Goal: Navigation & Orientation: Find specific page/section

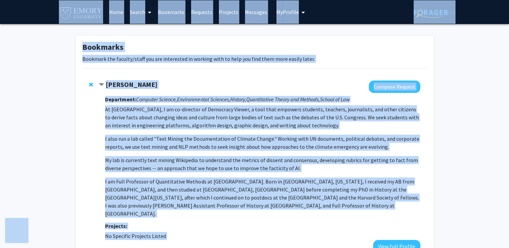
click at [344, 52] on h1 "Bookmarks" at bounding box center [254, 48] width 345 height 10
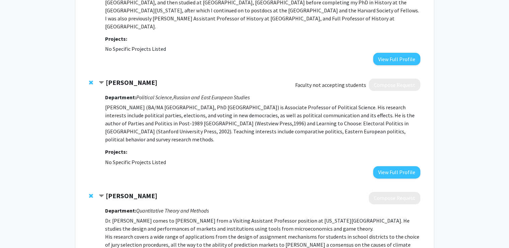
scroll to position [100, 0]
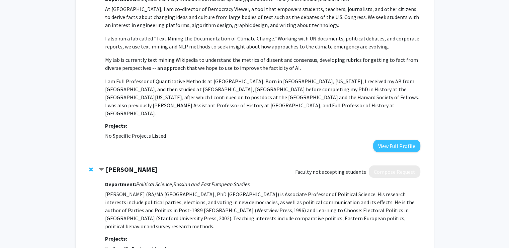
click at [103, 167] on span "Contract Hubert Tworzecki Bookmark" at bounding box center [101, 169] width 5 height 5
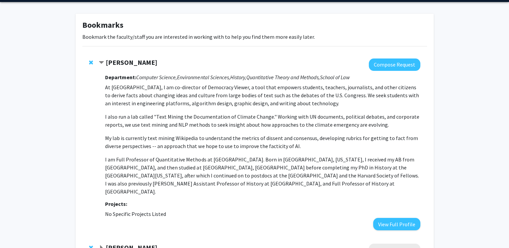
scroll to position [67, 0]
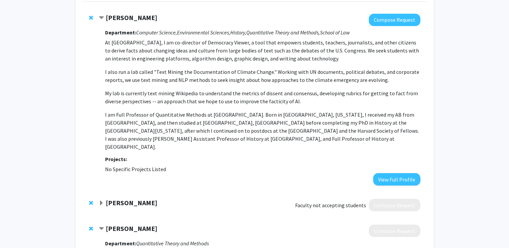
click at [101, 18] on span "Contract Jo Guldi Bookmark" at bounding box center [101, 17] width 5 height 5
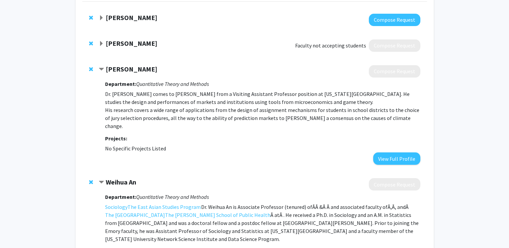
click at [103, 67] on span "Contract Martin Van der Linden Bookmark" at bounding box center [101, 69] width 5 height 5
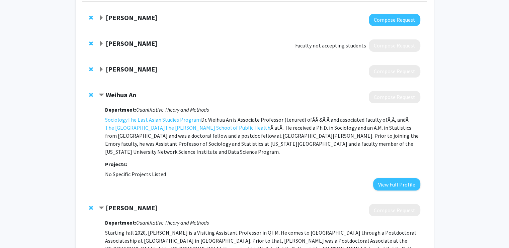
click at [103, 67] on span "Expand Martin Van der Linden Bookmark" at bounding box center [101, 69] width 5 height 5
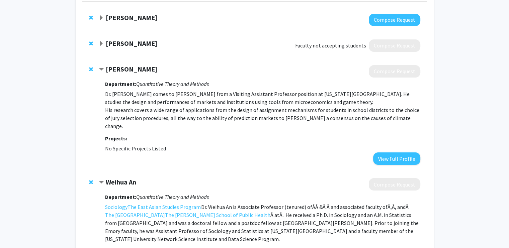
click at [103, 67] on span "Contract Martin Van der Linden Bookmark" at bounding box center [101, 69] width 5 height 5
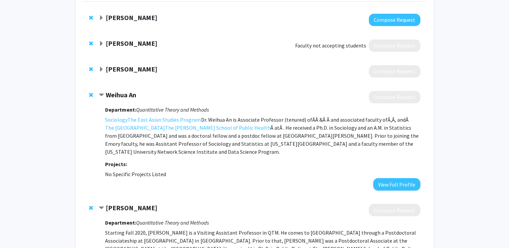
click at [103, 67] on span "Expand Martin Van der Linden Bookmark" at bounding box center [101, 69] width 5 height 5
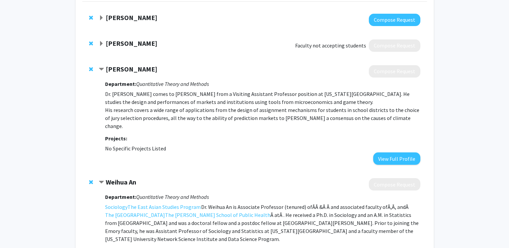
click at [100, 44] on span "Expand Hubert Tworzecki Bookmark" at bounding box center [101, 43] width 5 height 5
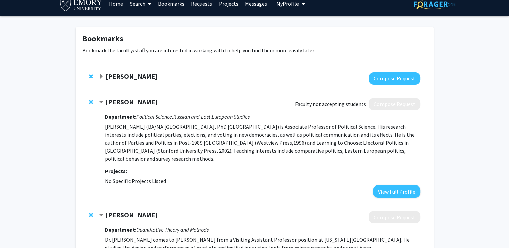
scroll to position [0, 0]
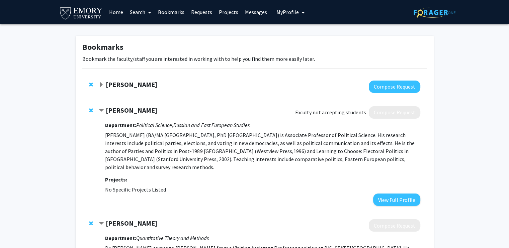
click at [103, 83] on span "Expand Jo Guldi Bookmark" at bounding box center [101, 84] width 5 height 5
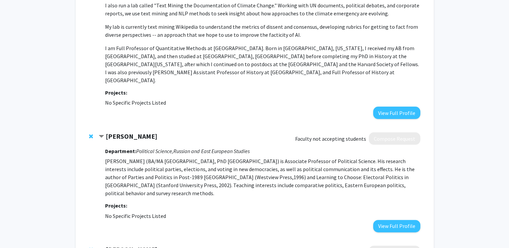
scroll to position [134, 0]
click at [99, 134] on span "Contract Hubert Tworzecki Bookmark" at bounding box center [101, 136] width 5 height 5
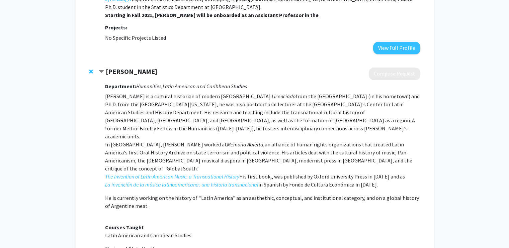
scroll to position [536, 0]
